Goal: Task Accomplishment & Management: Manage account settings

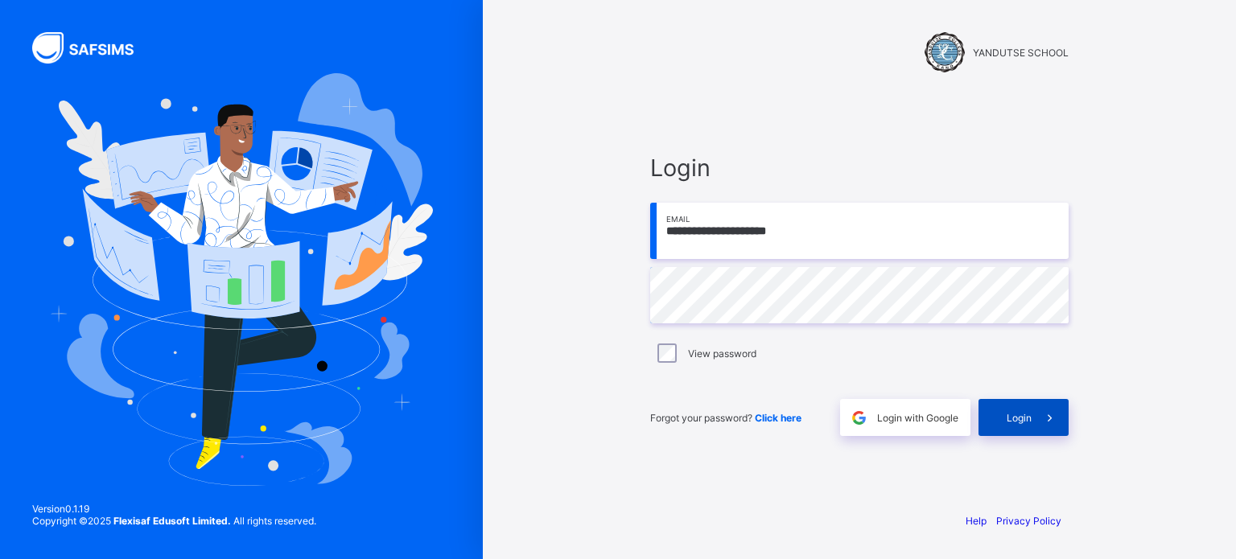
click at [1008, 418] on span "Login" at bounding box center [1019, 418] width 25 height 12
click at [788, 414] on span "Click here" at bounding box center [778, 418] width 47 height 12
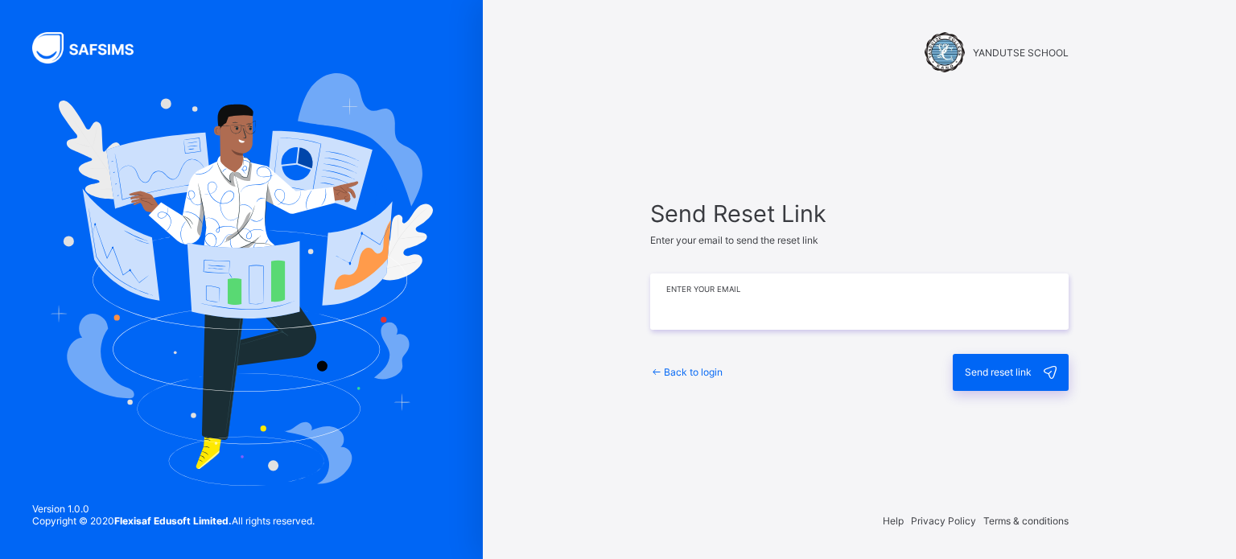
click at [966, 305] on input "email" at bounding box center [859, 302] width 419 height 56
